Goal: Check status: Check status

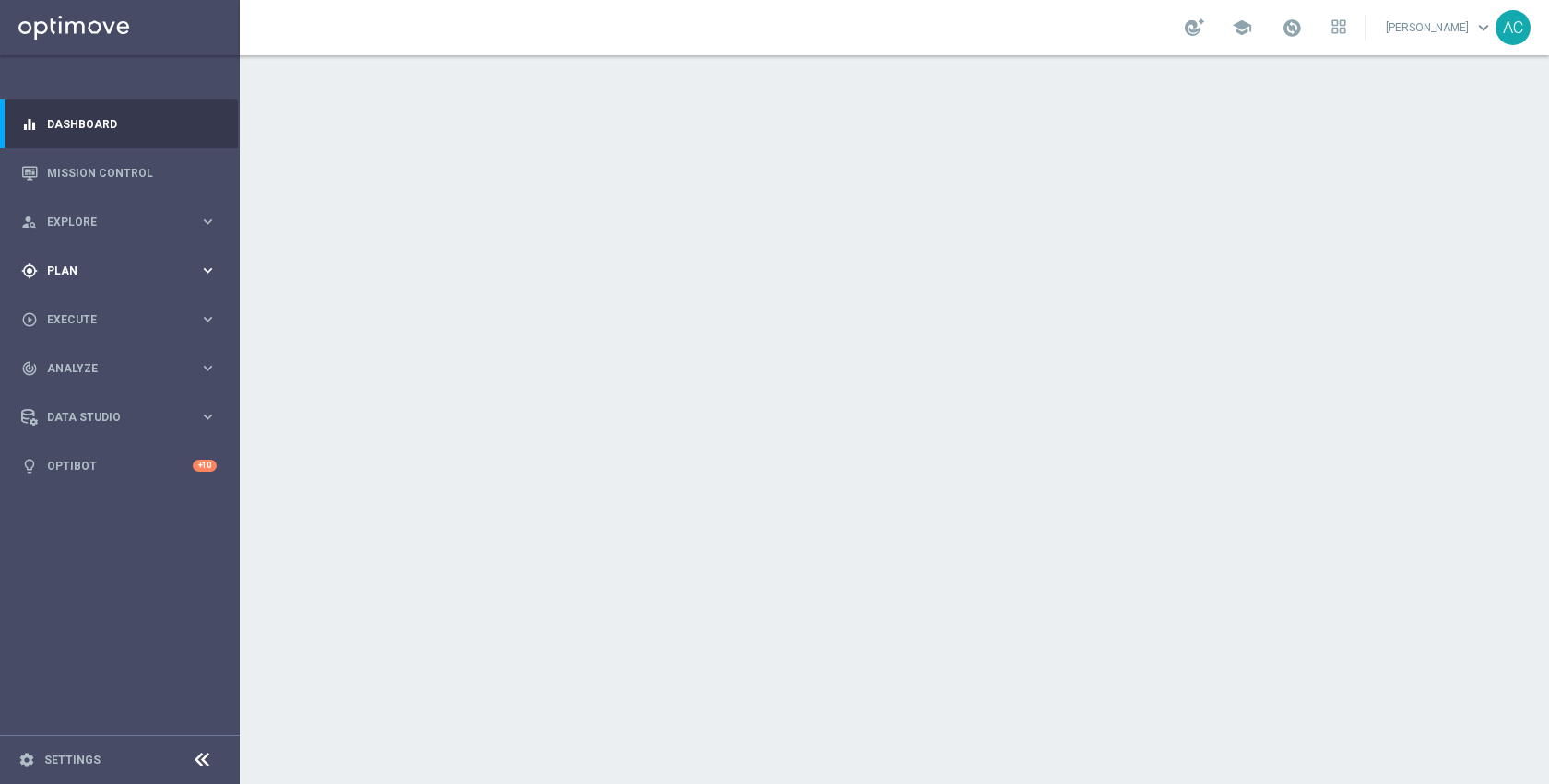
click at [85, 270] on span "Plan" at bounding box center [123, 270] width 152 height 11
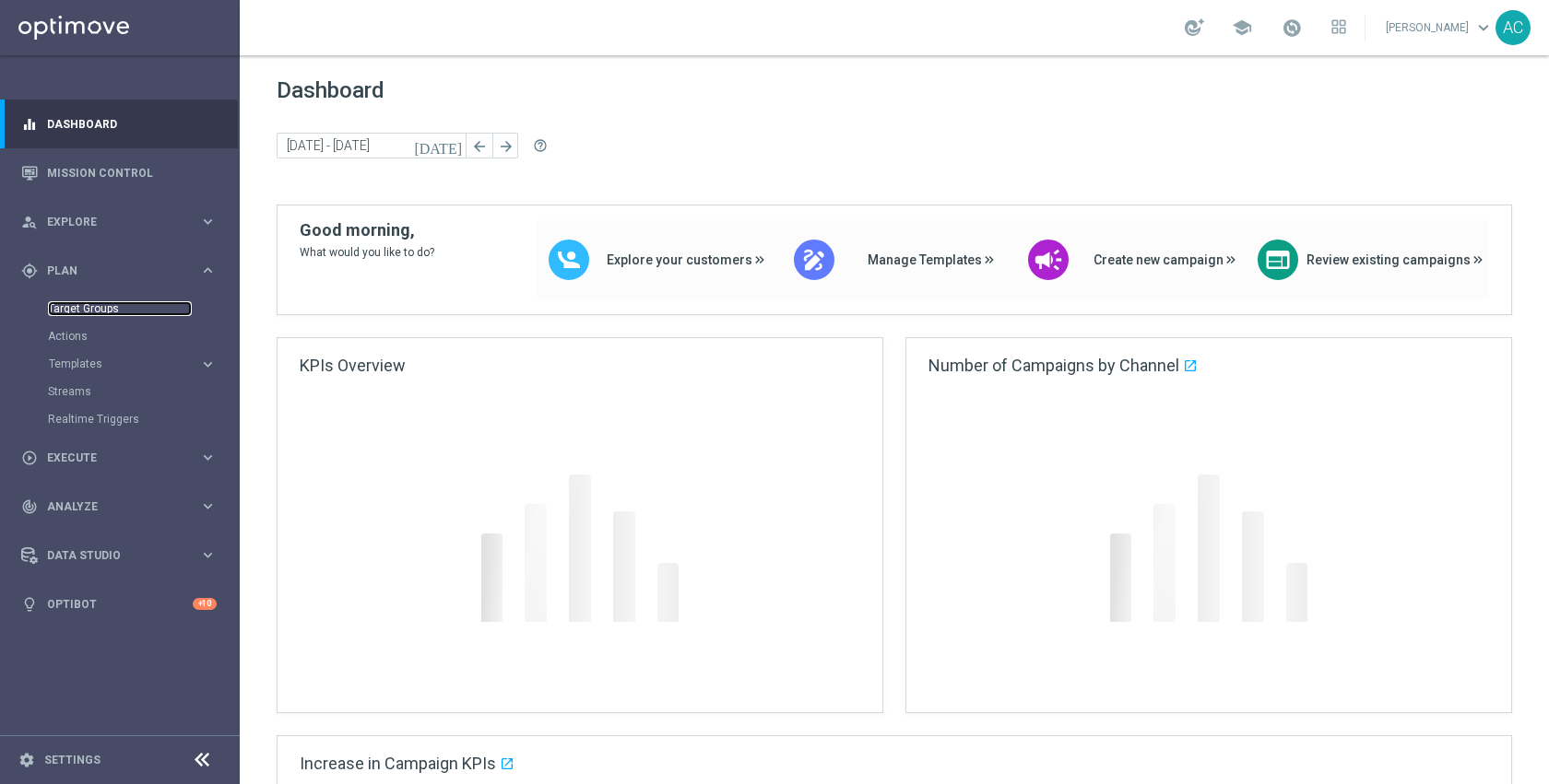
click at [86, 308] on link "Target Groups" at bounding box center [120, 308] width 144 height 15
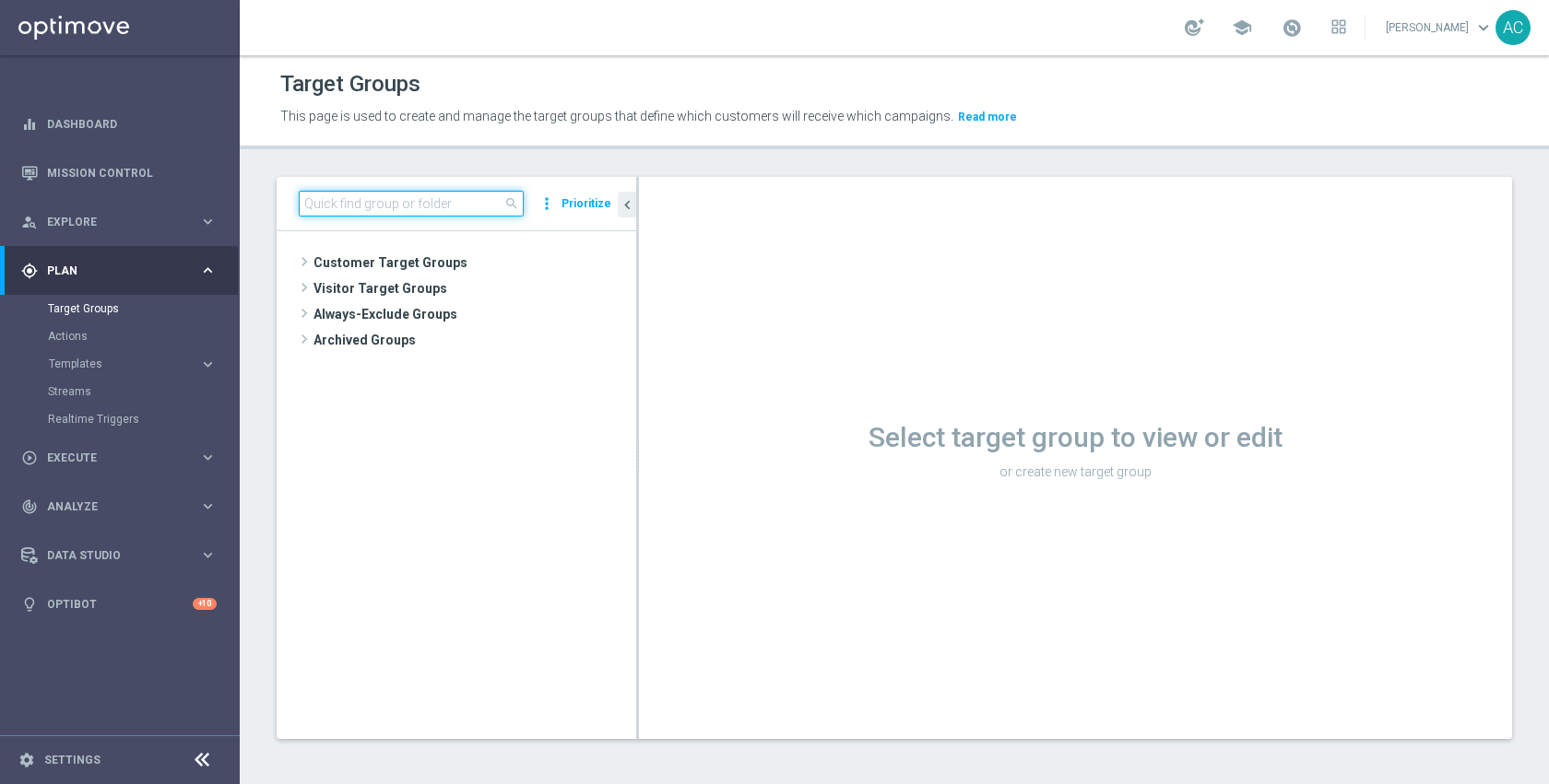
click at [471, 203] on input at bounding box center [411, 203] width 225 height 26
type input "inac"
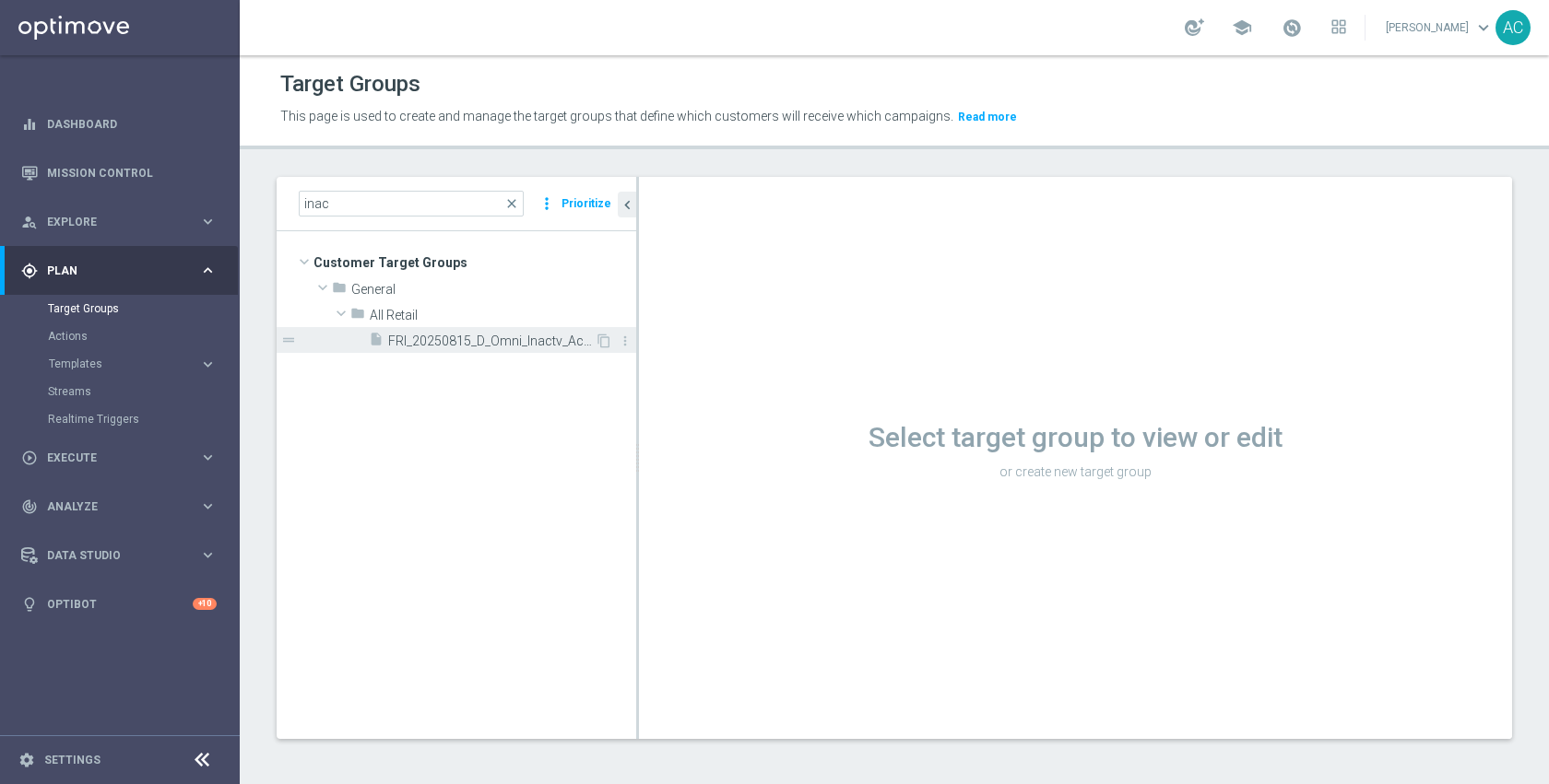
click at [490, 346] on span "FRI_20250815_D_Omni_Inactv_Accounts" at bounding box center [491, 342] width 206 height 15
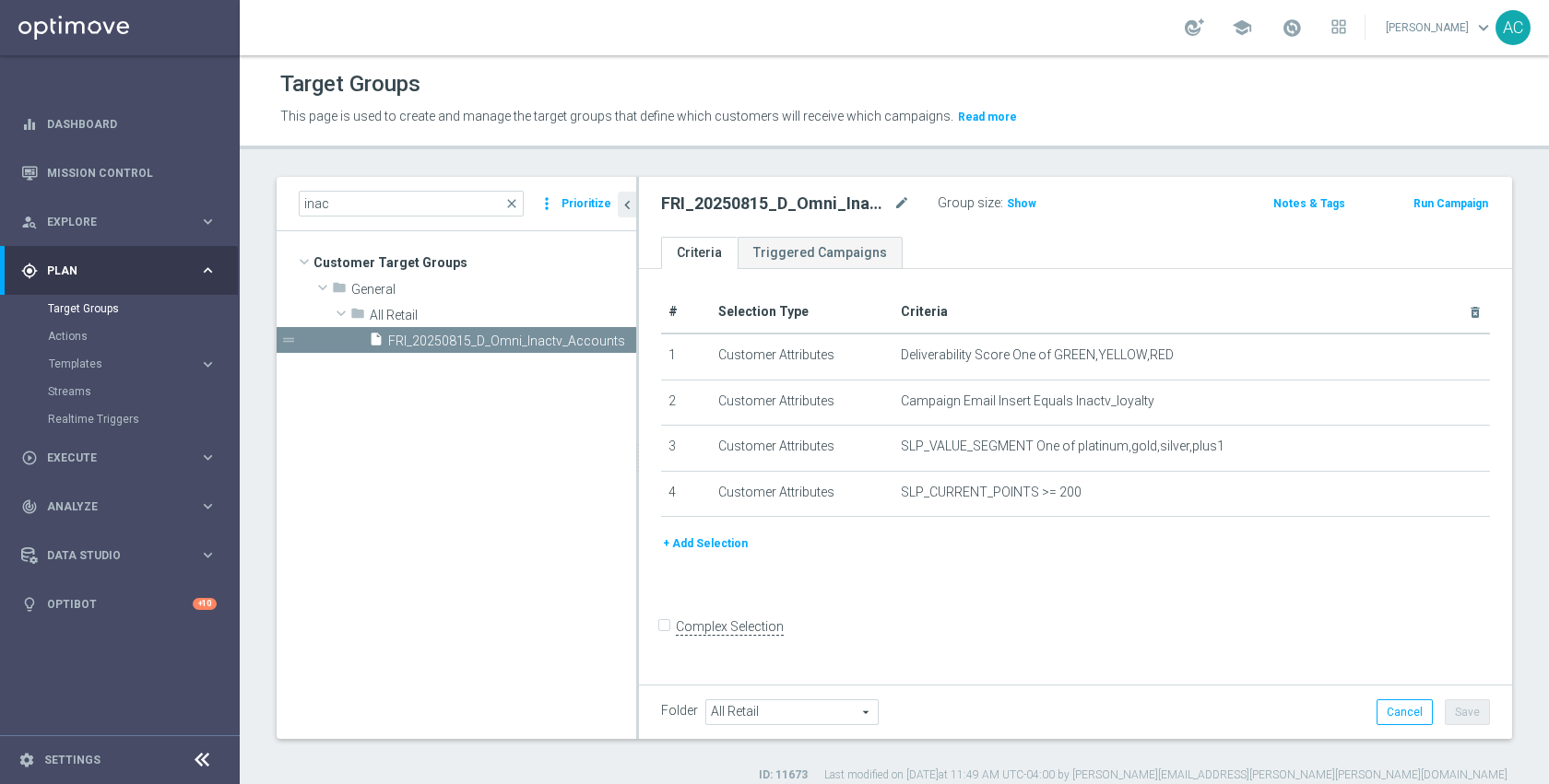
click at [1034, 199] on div "Group size : Show" at bounding box center [1030, 201] width 184 height 22
click at [1017, 204] on span "Show" at bounding box center [1021, 203] width 29 height 13
click at [1191, 219] on div "FRI_20250815_D_Omni_Inactv_Accounts mode_edit Group size : Show Calculating… No…" at bounding box center [1076, 207] width 873 height 60
click at [104, 159] on link "Mission Control" at bounding box center [132, 172] width 169 height 48
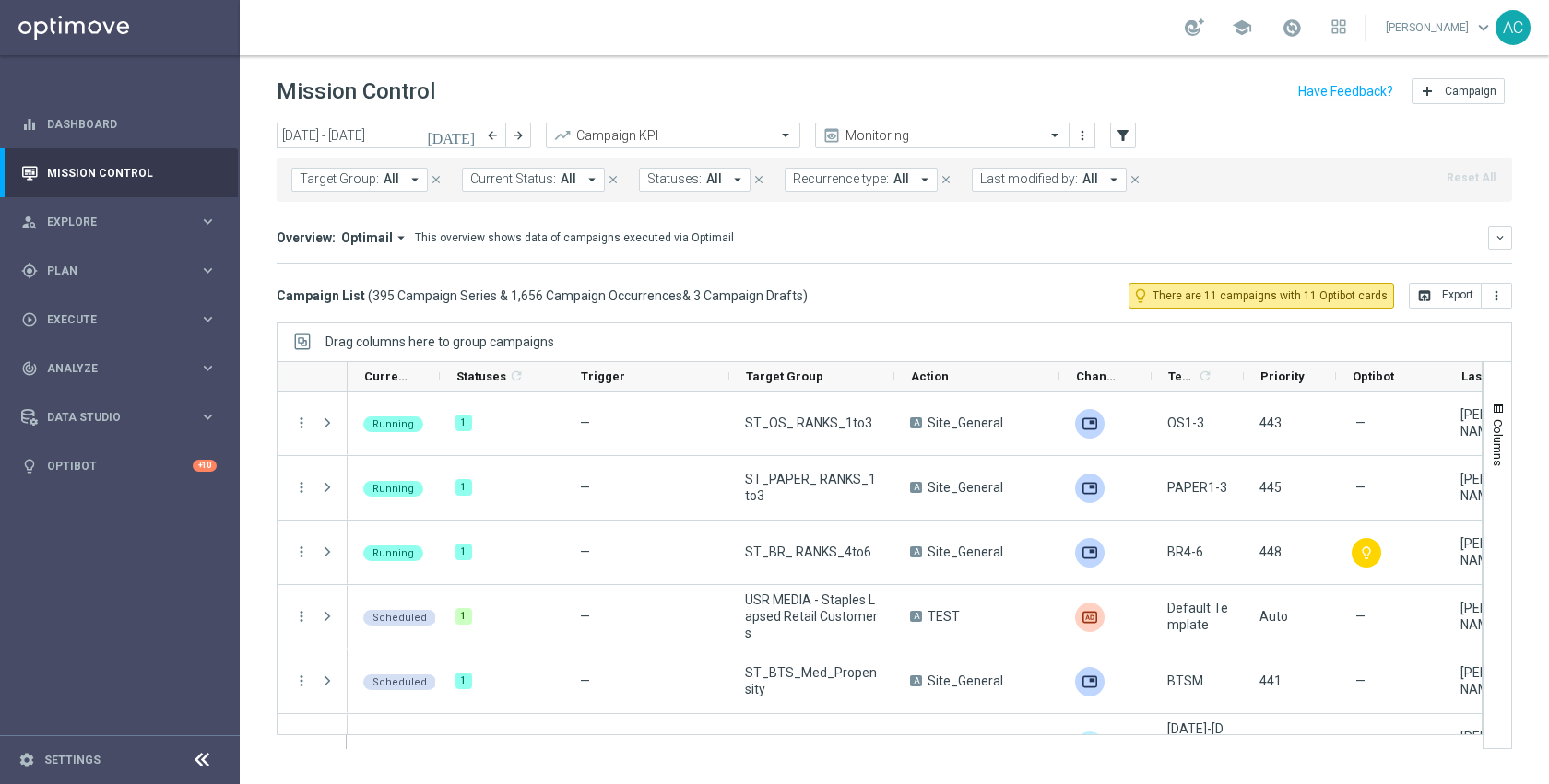
click at [467, 136] on icon "[DATE]" at bounding box center [451, 135] width 49 height 16
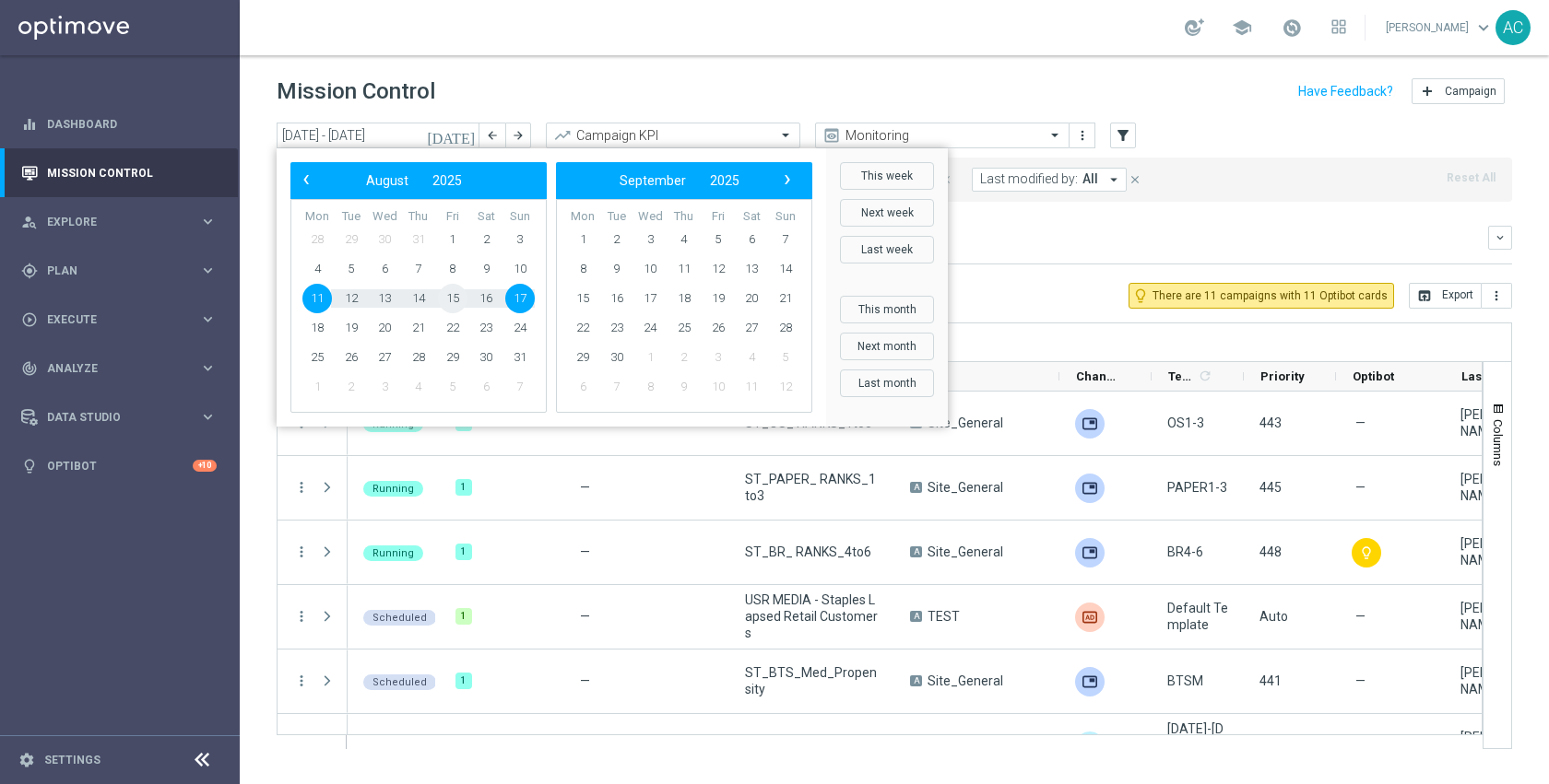
click at [445, 297] on span "15" at bounding box center [452, 298] width 29 height 29
click at [445, 298] on span "15" at bounding box center [452, 298] width 29 height 29
type input "[DATE] - [DATE]"
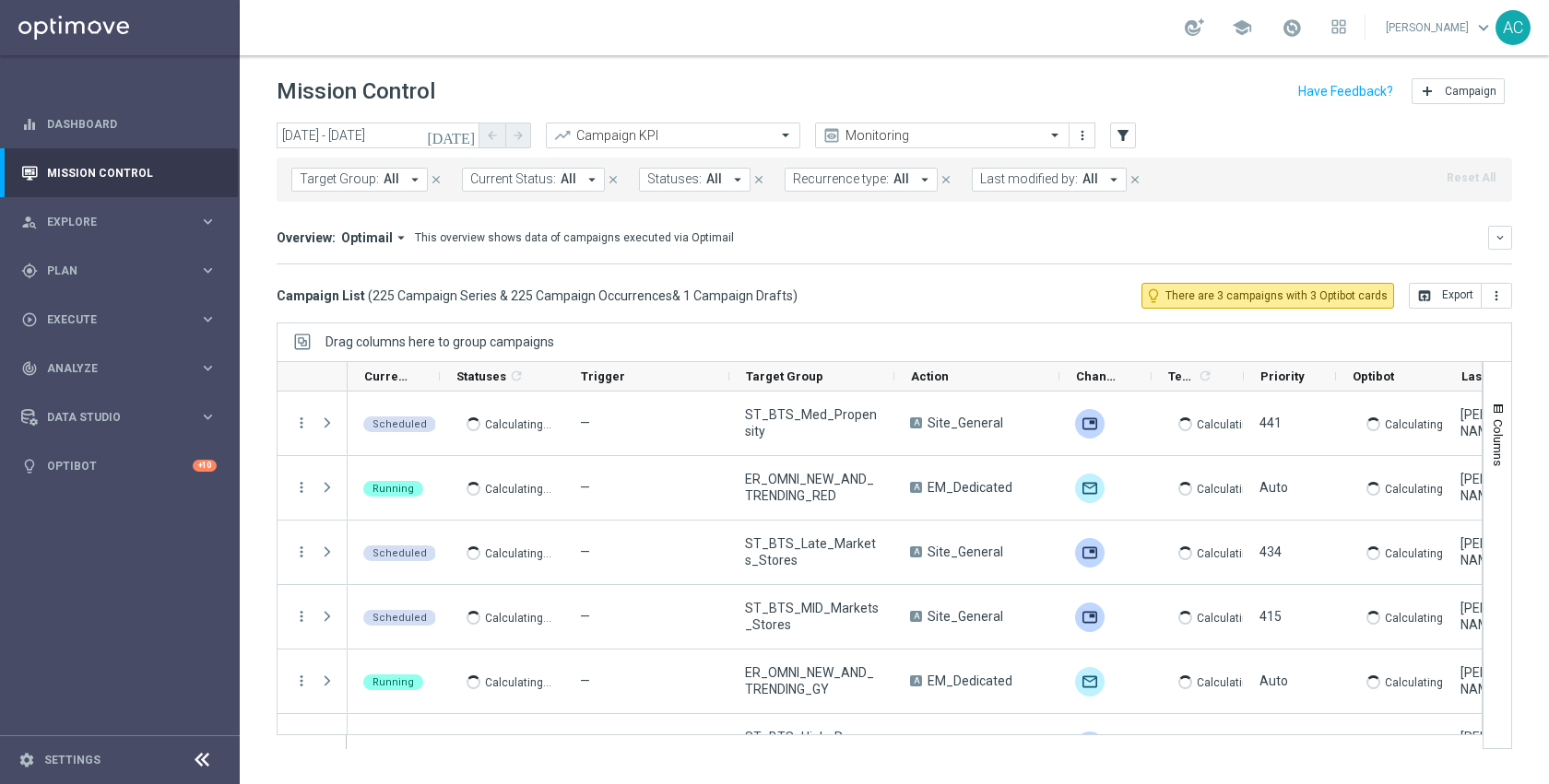
click at [385, 184] on span "All" at bounding box center [391, 179] width 15 height 15
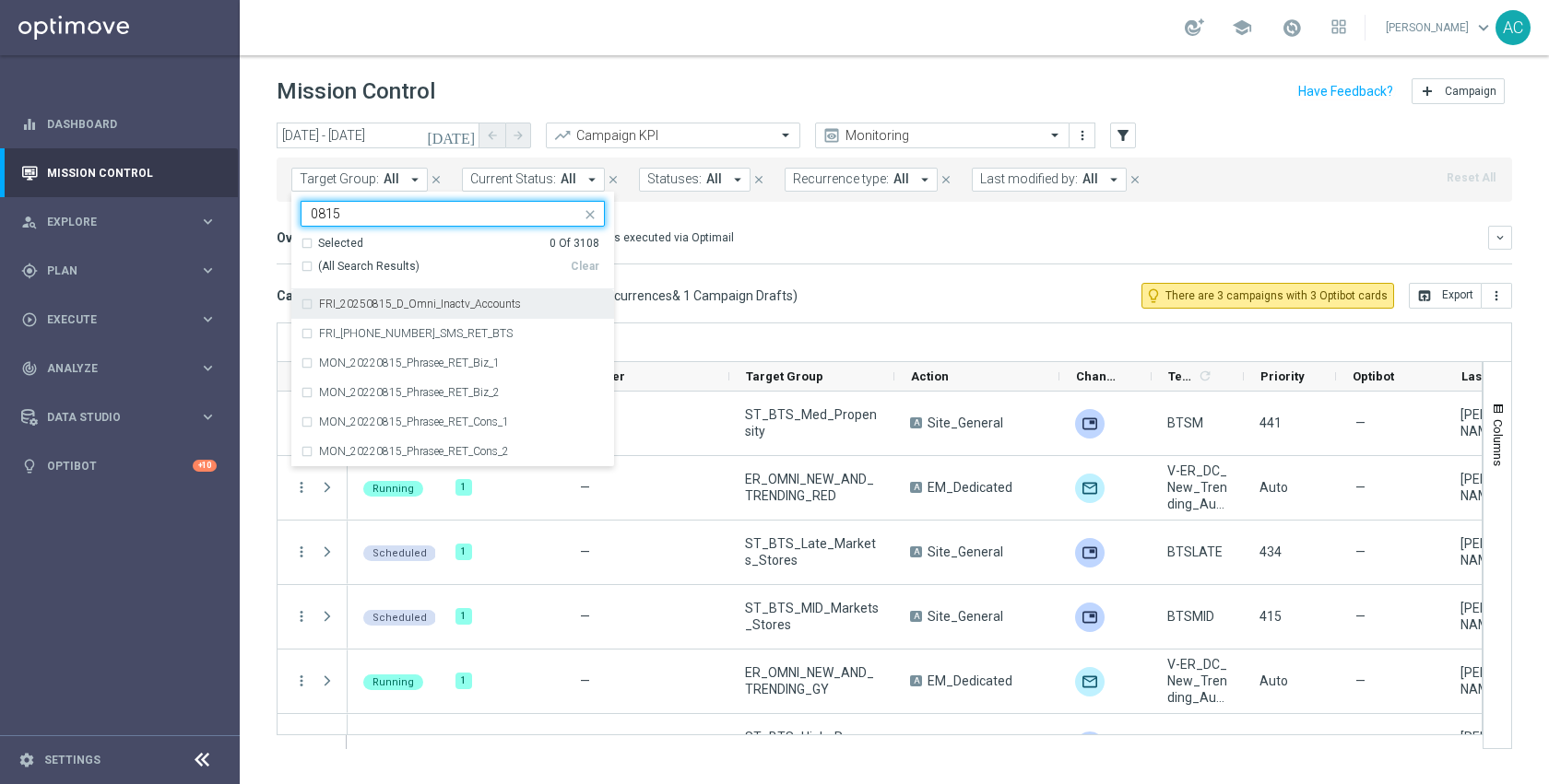
click at [435, 305] on label "FRI_20250815_D_Omni_Inactv_Accounts" at bounding box center [420, 304] width 202 height 11
type input "0815"
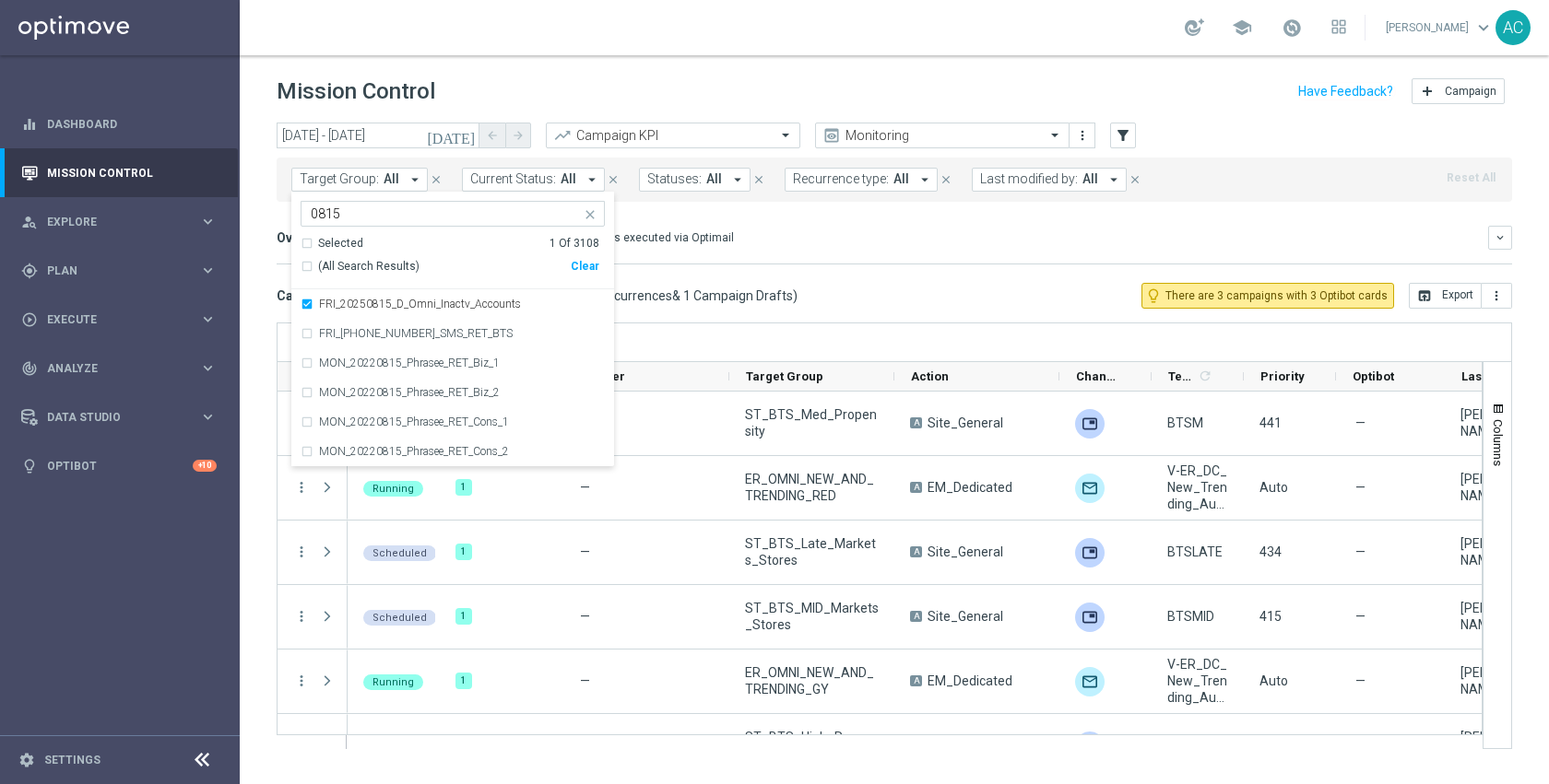
click at [930, 241] on div "Overview: Optimail arrow_drop_down This overview shows data of campaigns execut…" at bounding box center [882, 237] width 1211 height 16
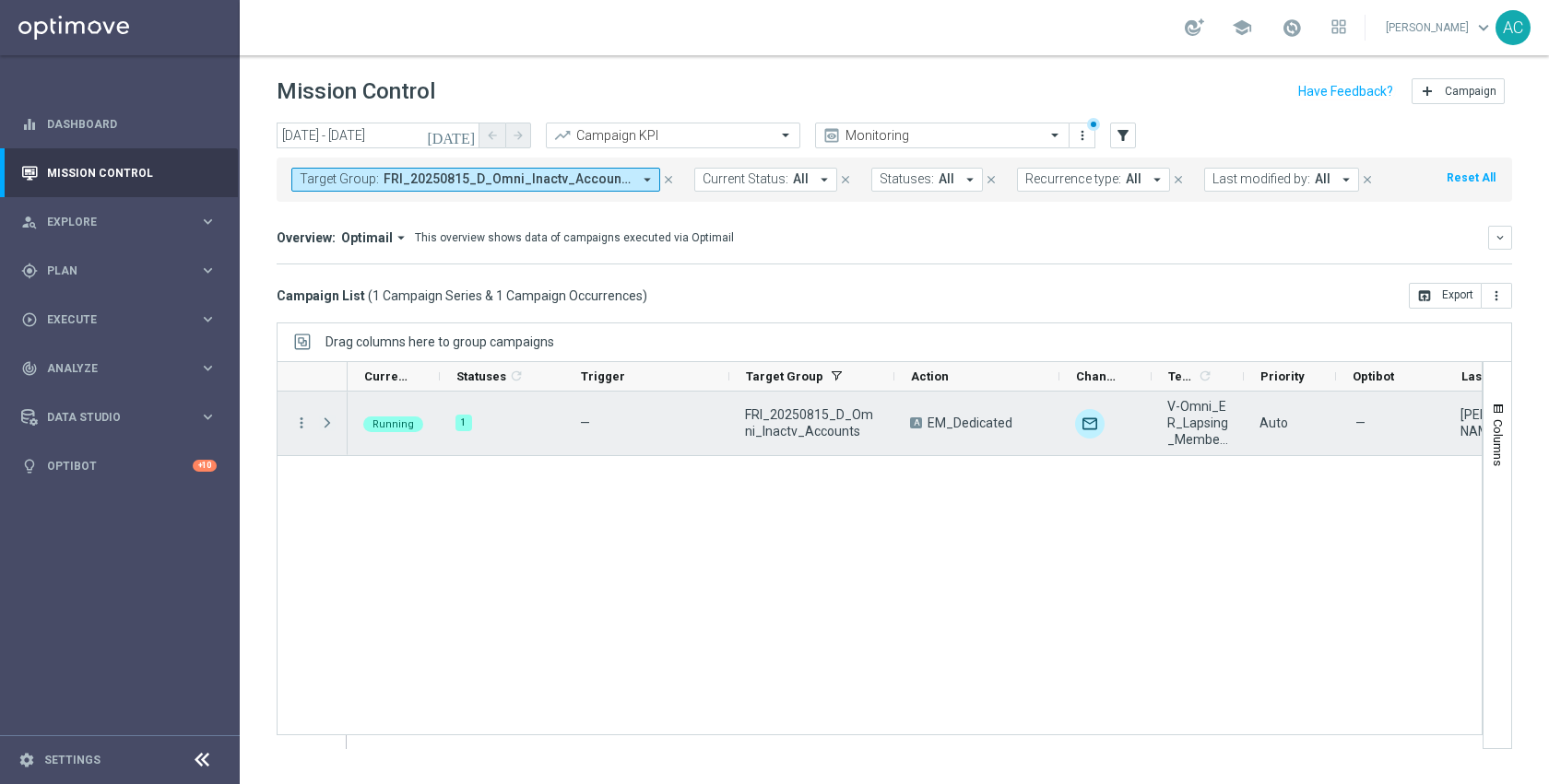
click at [325, 428] on span at bounding box center [327, 423] width 16 height 15
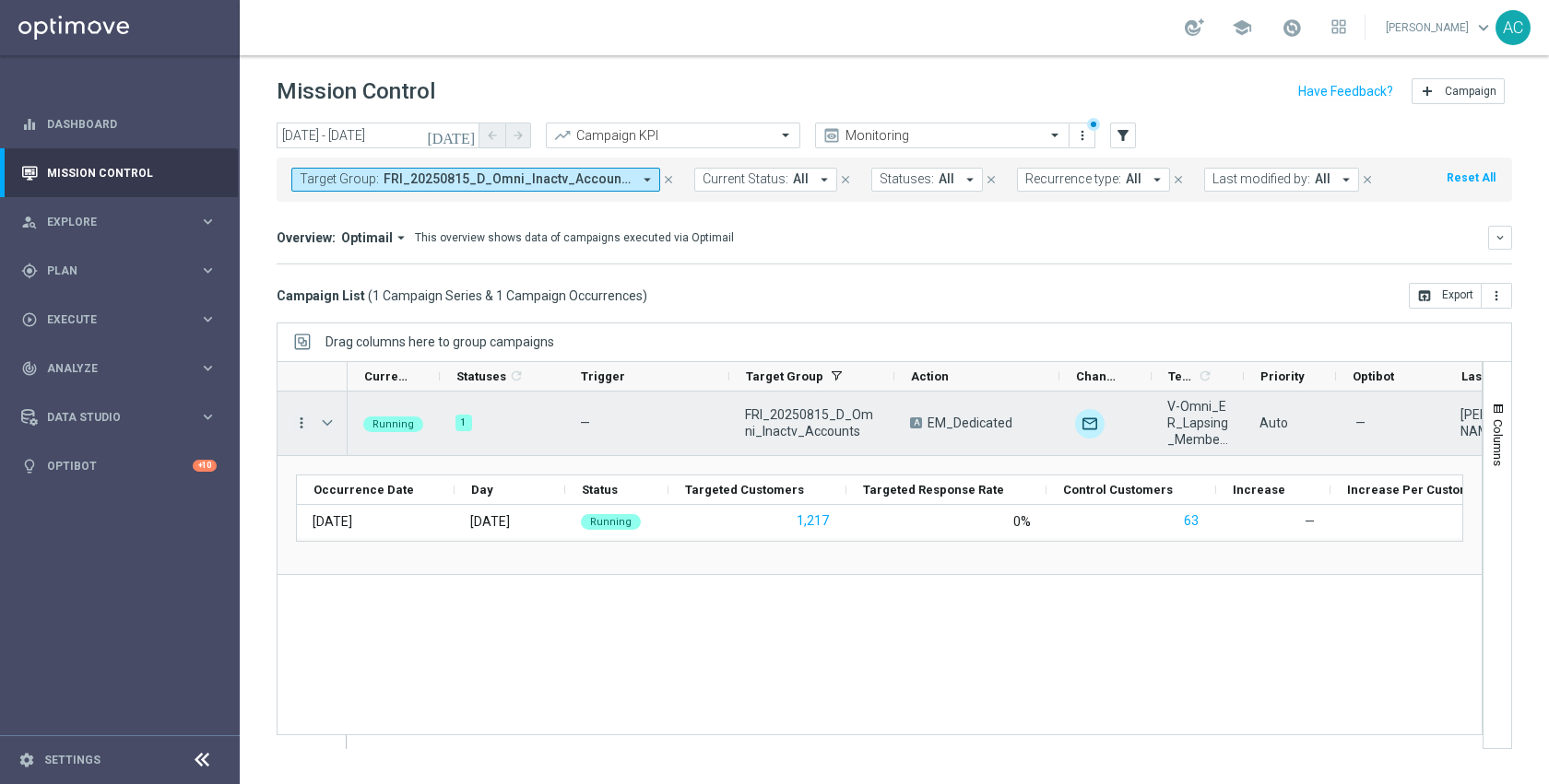
click at [298, 423] on icon "more_vert" at bounding box center [301, 423] width 16 height 16
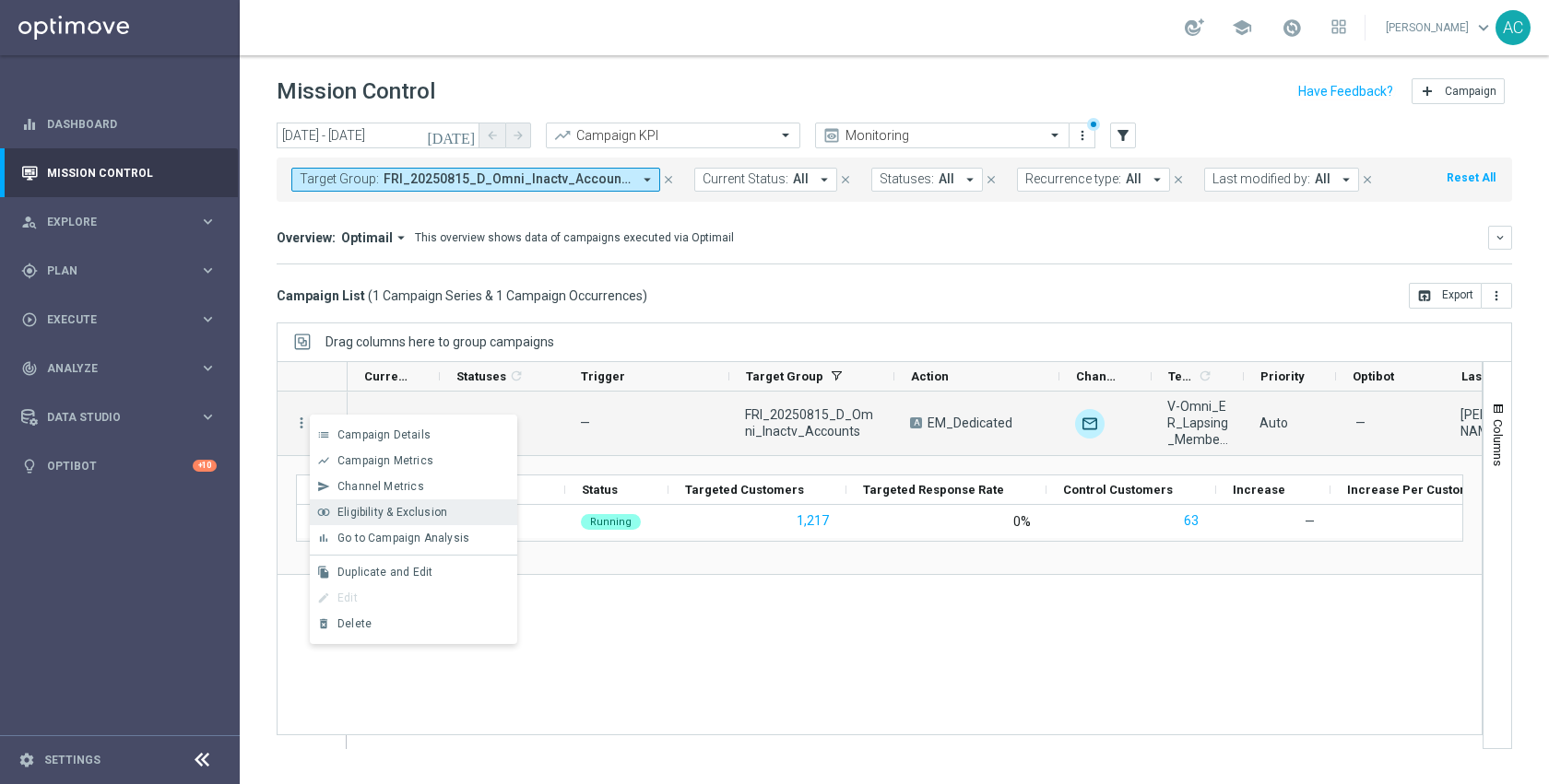
click at [402, 513] on span "Eligibility & Exclusion" at bounding box center [392, 512] width 109 height 13
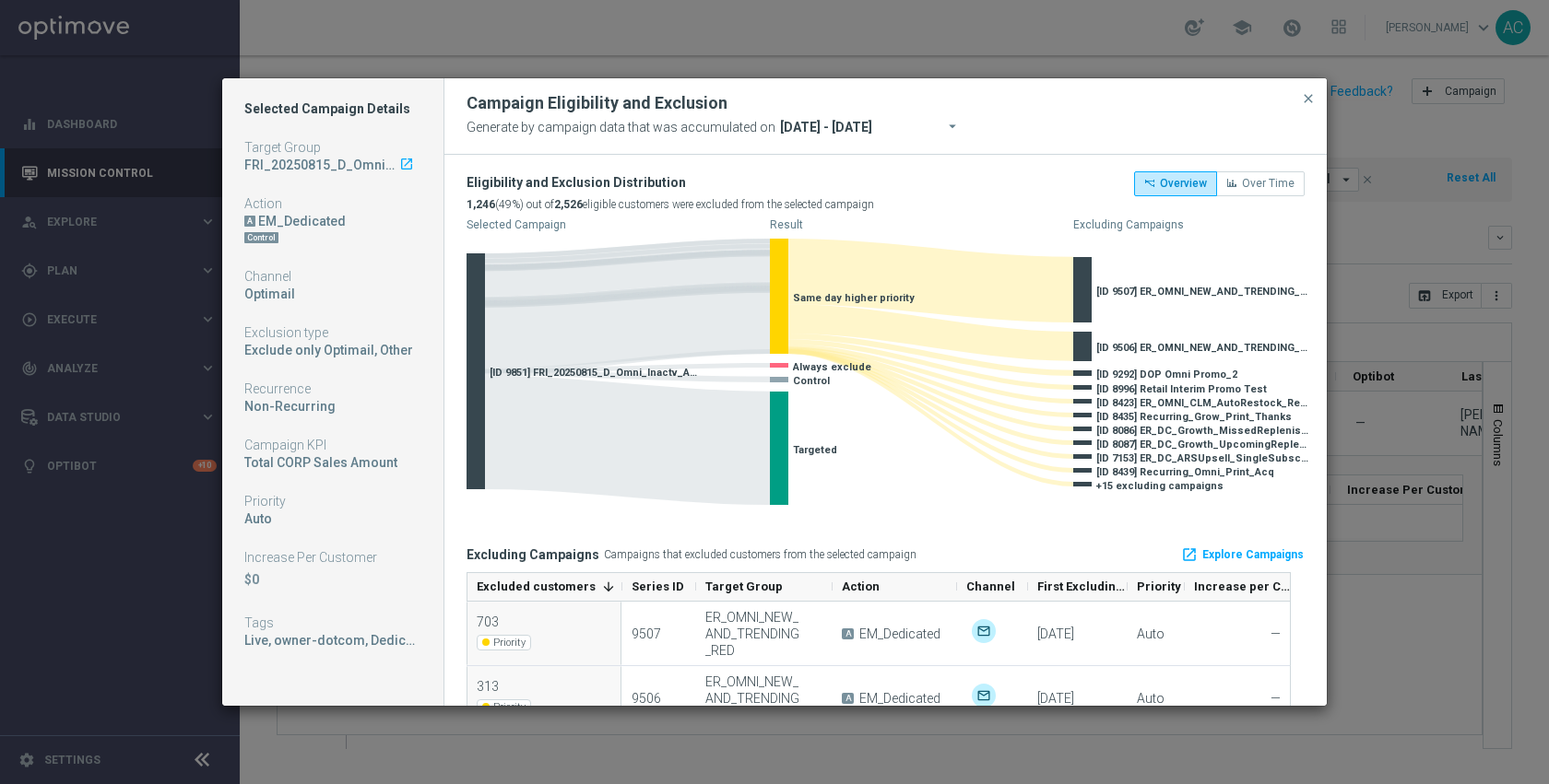
click at [140, 622] on modal-container "Selected Campaign Details Target Group FRI_20250815_D_Omni_Inactv_Accounts laun…" at bounding box center [774, 392] width 1549 height 784
click at [1307, 97] on span "close" at bounding box center [1308, 98] width 15 height 15
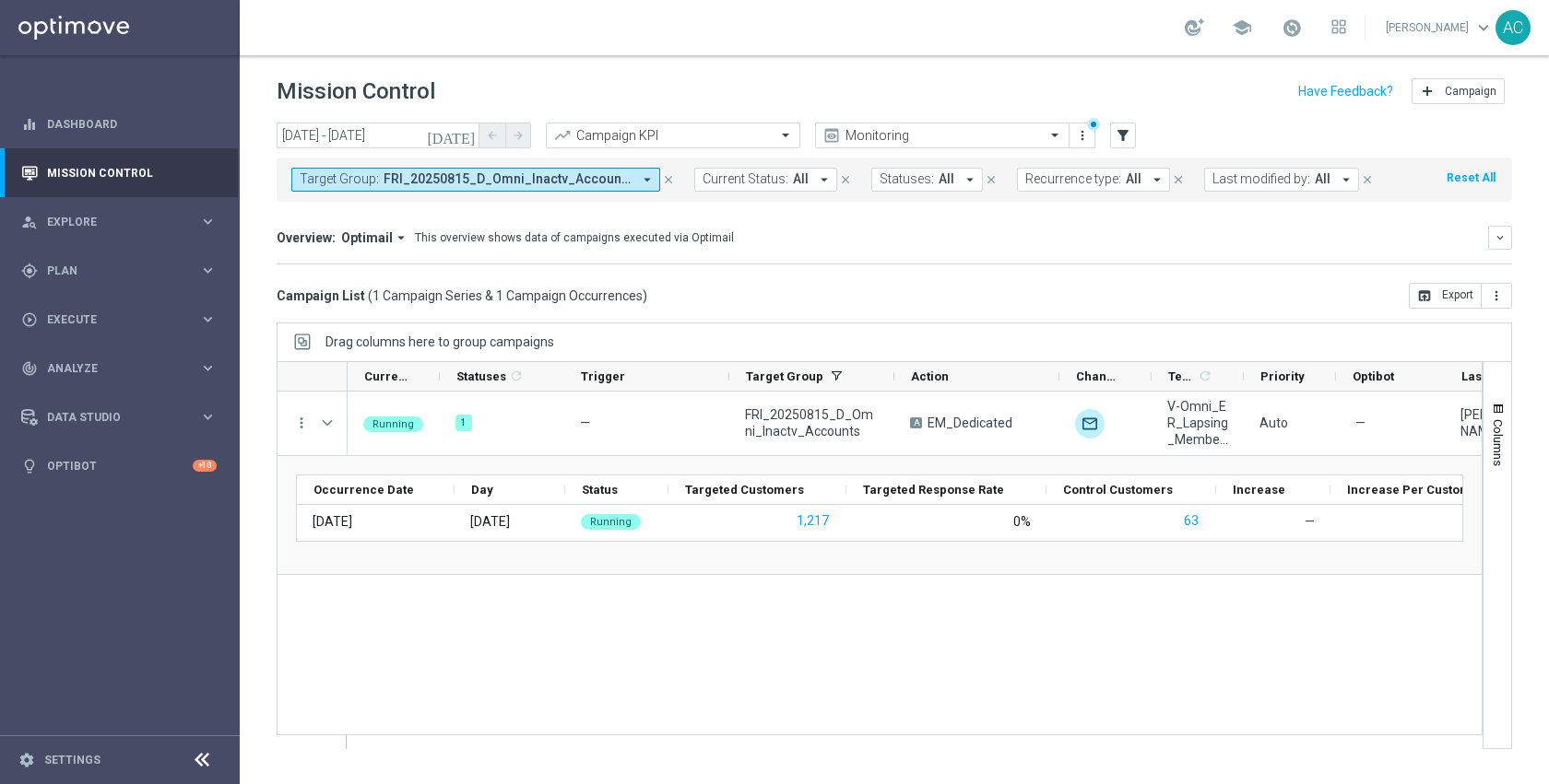
click at [927, 70] on header "Mission Control add Campaign" at bounding box center [895, 89] width 1309 height 68
click at [623, 678] on div "Running 1 — FRI_20250815_D_Omni_Inactv_Accounts A EM_Dedicated unfold_more V-Om…" at bounding box center [914, 570] width 1134 height 357
